Goal: Transaction & Acquisition: Purchase product/service

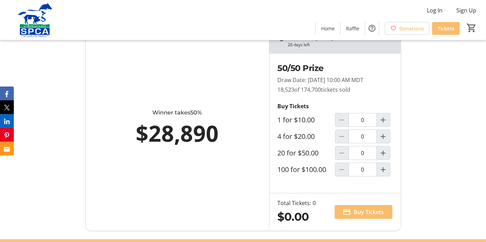
scroll to position [393, 0]
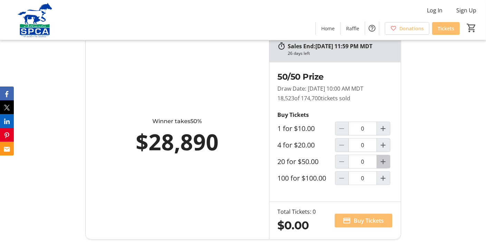
click at [382, 166] on mat-icon "Increment by one" at bounding box center [383, 162] width 8 height 8
type input "1"
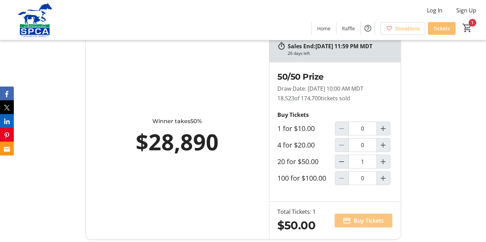
click at [357, 225] on span "Buy Tickets" at bounding box center [369, 221] width 30 height 8
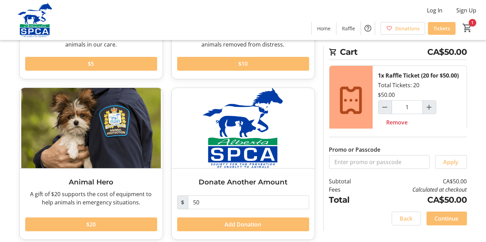
scroll to position [153, 0]
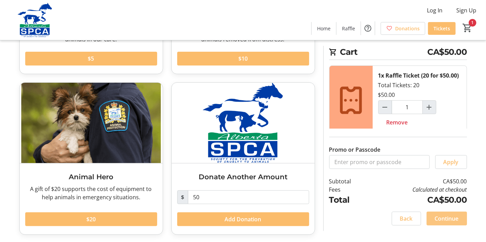
click at [447, 218] on span "Continue" at bounding box center [447, 219] width 24 height 8
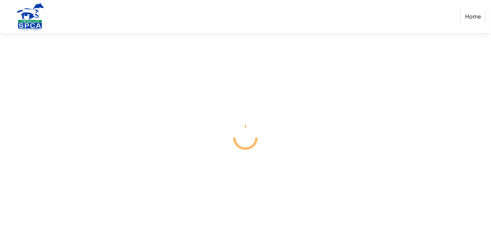
select select "CA"
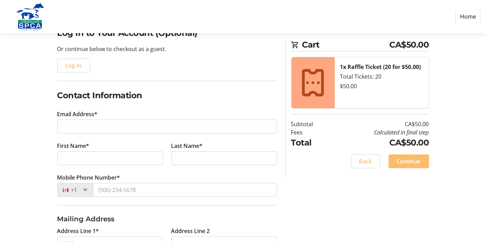
scroll to position [56, 0]
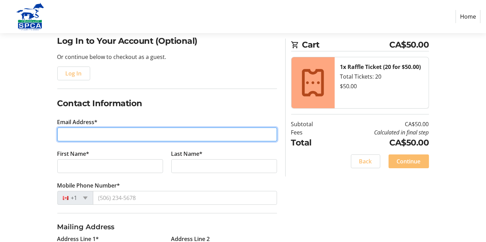
click at [110, 135] on input "Email Address*" at bounding box center [167, 135] width 220 height 14
type input "[EMAIL_ADDRESS][DOMAIN_NAME]"
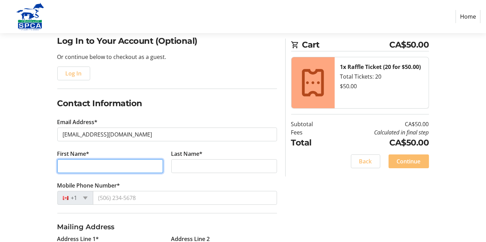
type input "[PERSON_NAME]"
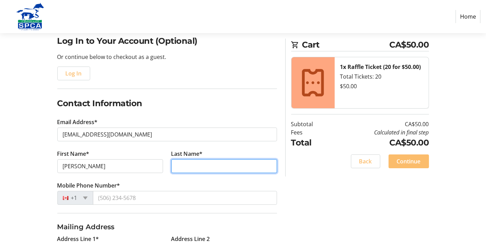
type input "[PERSON_NAME]"
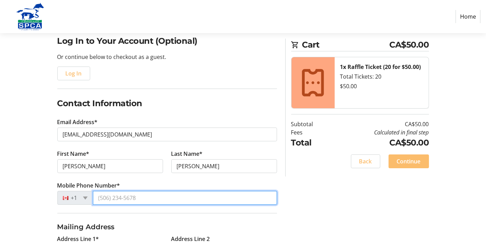
type input "[PHONE_NUMBER]"
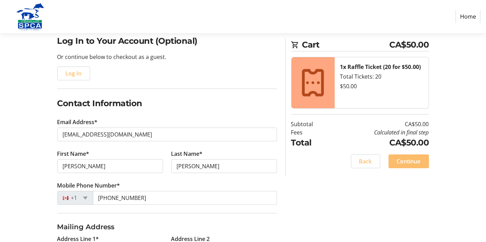
type input "[STREET_ADDRESS][PERSON_NAME]"
type input "[GEOGRAPHIC_DATA]"
select select "AB"
type input "T2K1Z4"
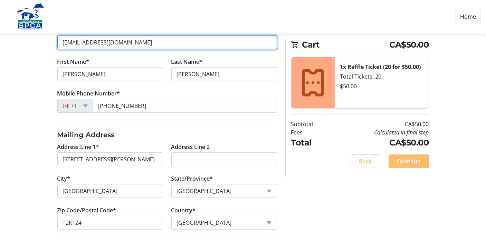
scroll to position [194, 0]
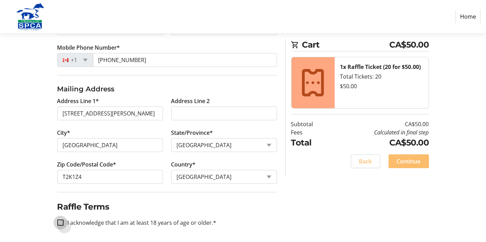
click at [60, 222] on input "I acknowledge that I am at least 18 years of age or older.*" at bounding box center [60, 223] width 6 height 6
checkbox input "true"
click at [410, 160] on span "Continue" at bounding box center [409, 161] width 24 height 8
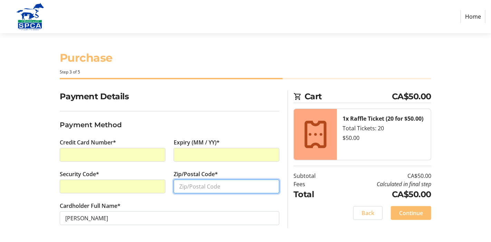
click at [188, 186] on input "Zip/Postal Code*" at bounding box center [227, 187] width 106 height 14
type input "t2k1z4"
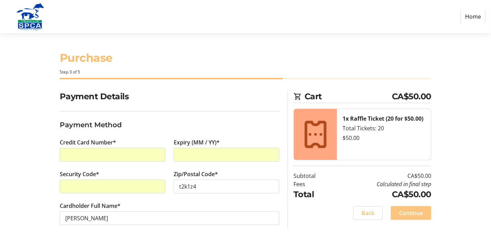
click at [408, 213] on span "Continue" at bounding box center [411, 213] width 24 height 8
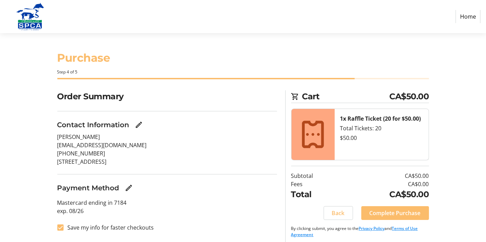
scroll to position [4, 0]
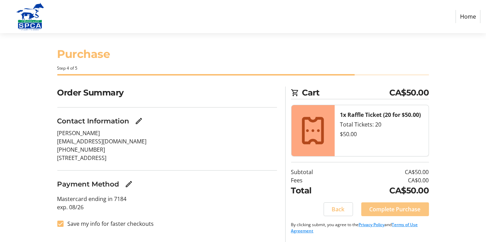
click at [398, 209] on span "Complete Purchase" at bounding box center [394, 209] width 51 height 8
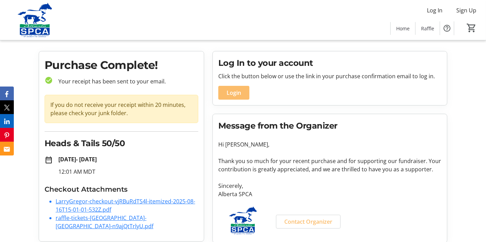
scroll to position [18, 0]
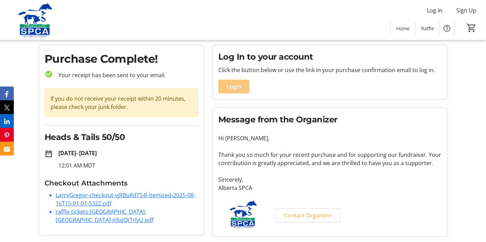
click at [235, 86] on span "Login" at bounding box center [233, 86] width 14 height 8
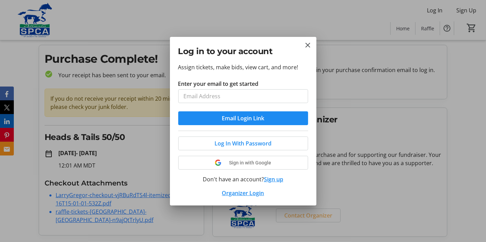
scroll to position [0, 0]
click at [219, 93] on input "Enter your email to get started" at bounding box center [243, 96] width 130 height 14
type input "[EMAIL_ADDRESS][DOMAIN_NAME]"
click at [308, 44] on mat-icon "Close" at bounding box center [308, 45] width 8 height 8
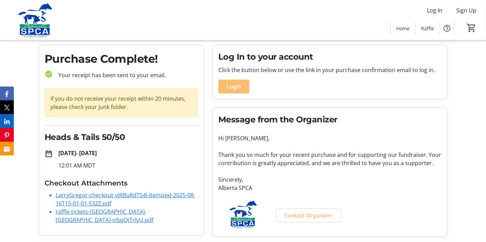
scroll to position [18, 0]
